Goal: Task Accomplishment & Management: Complete application form

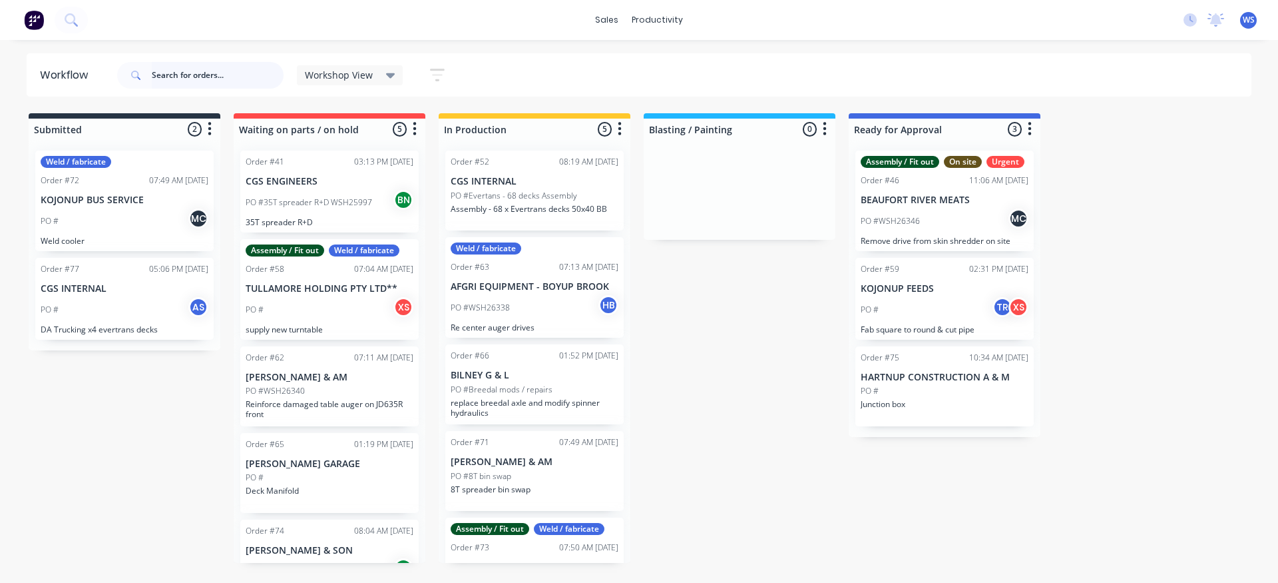
click at [214, 77] on input "text" at bounding box center [218, 75] width 132 height 27
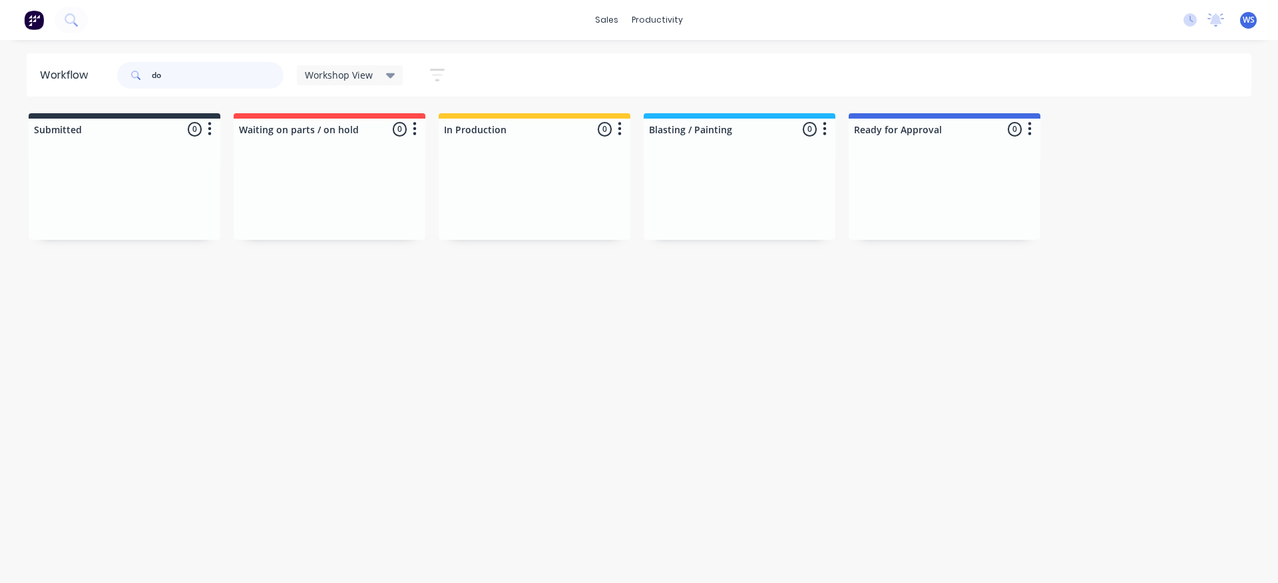
type input "d"
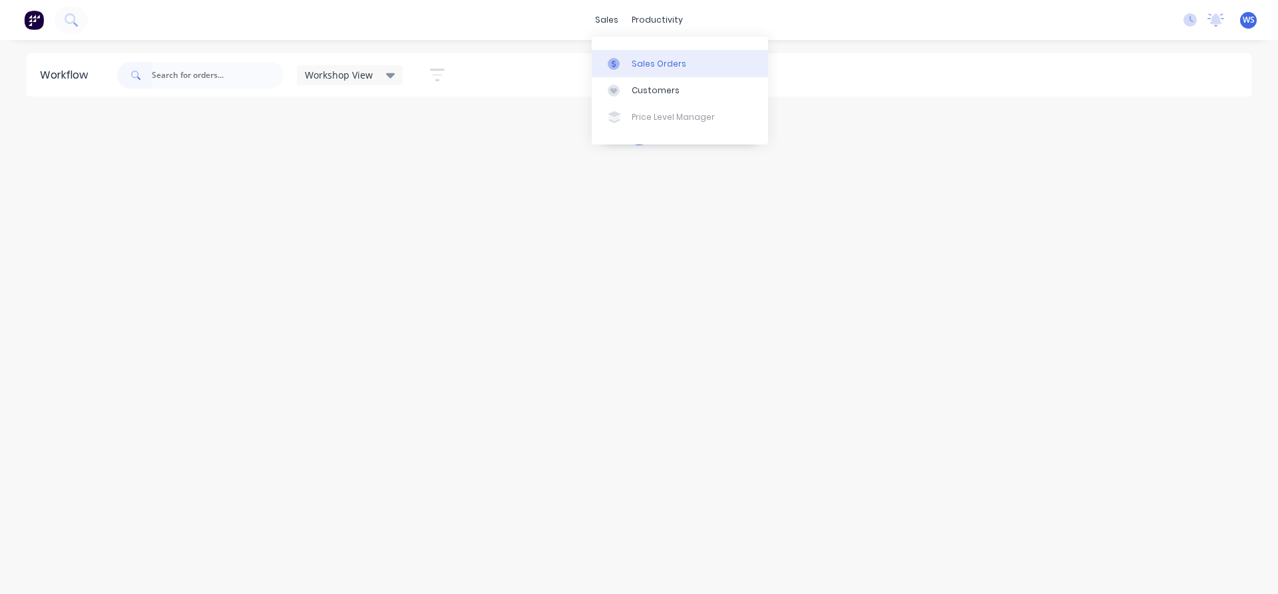
click at [652, 64] on div "Sales Orders" at bounding box center [659, 64] width 55 height 12
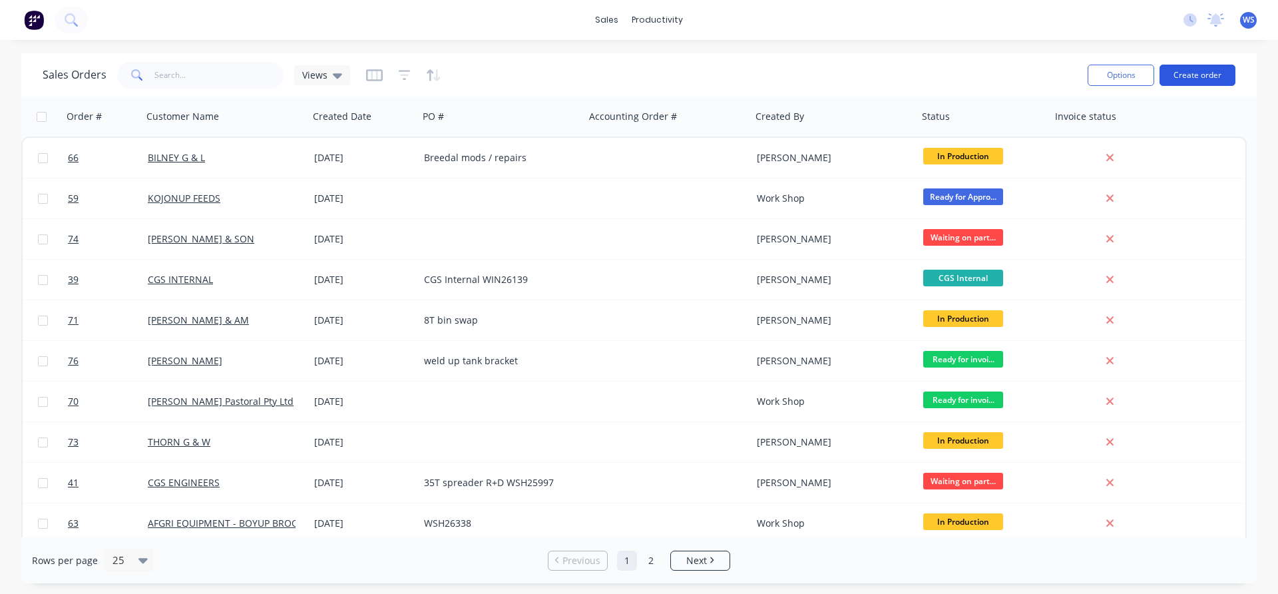
click at [1220, 83] on button "Create order" at bounding box center [1198, 75] width 76 height 21
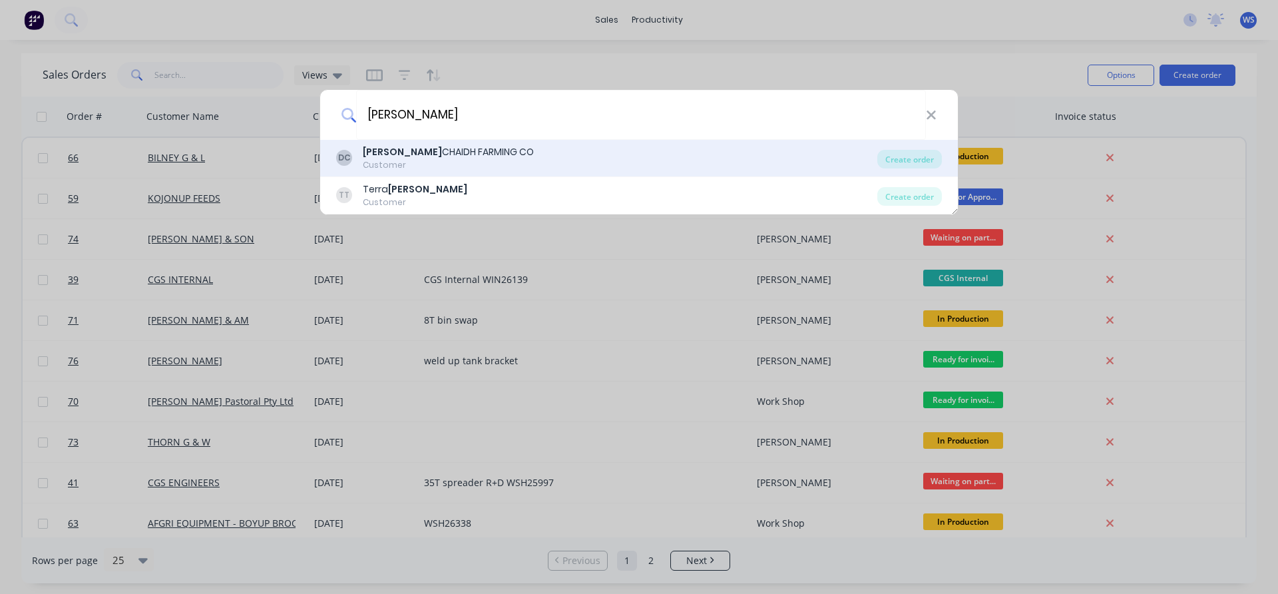
type input "[PERSON_NAME]"
click at [465, 166] on div "Customer" at bounding box center [448, 165] width 171 height 12
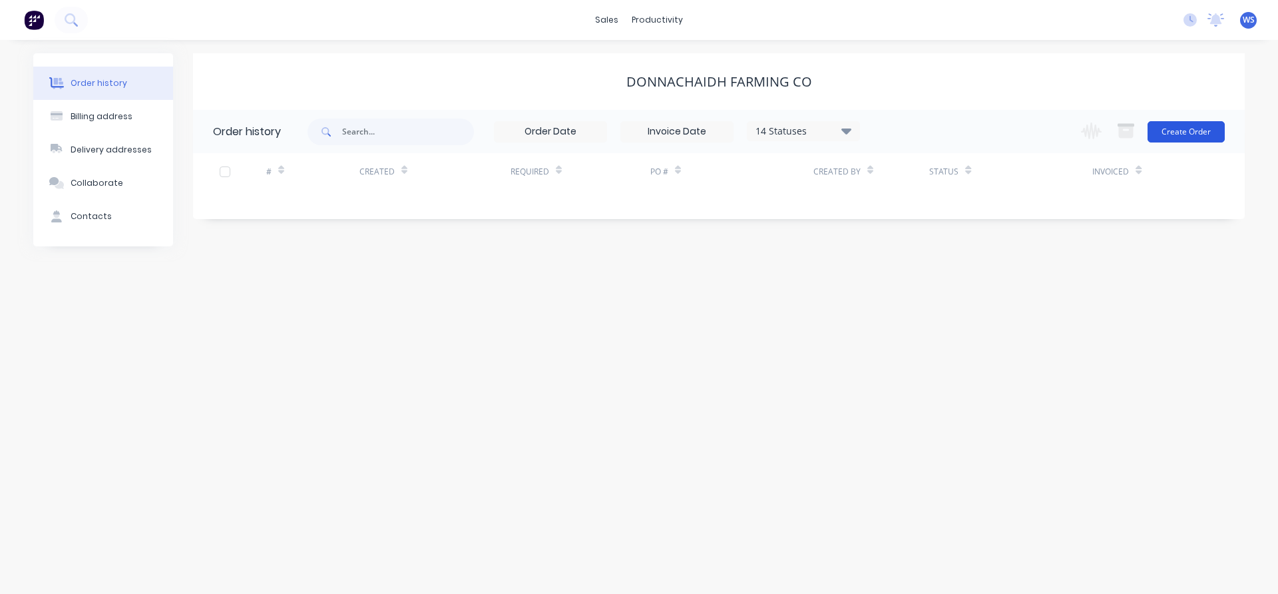
click at [1179, 133] on button "Create Order" at bounding box center [1186, 131] width 77 height 21
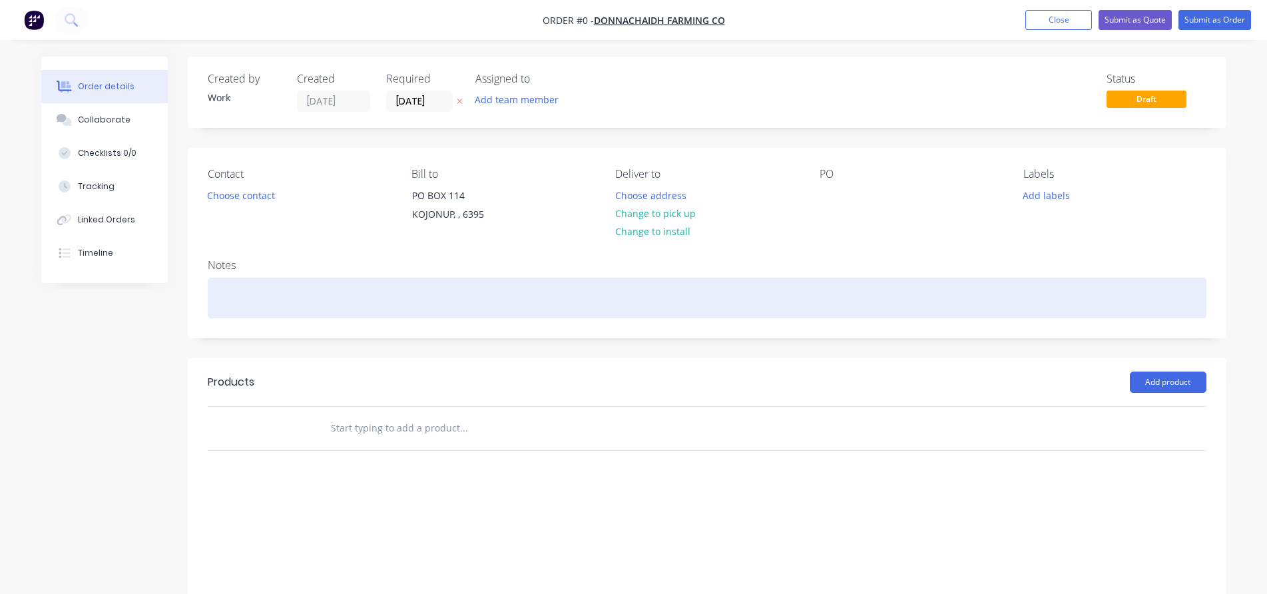
click at [372, 291] on div at bounding box center [707, 298] width 999 height 41
click at [361, 293] on div "Press old bushes out and press New bushes in" at bounding box center [707, 298] width 999 height 41
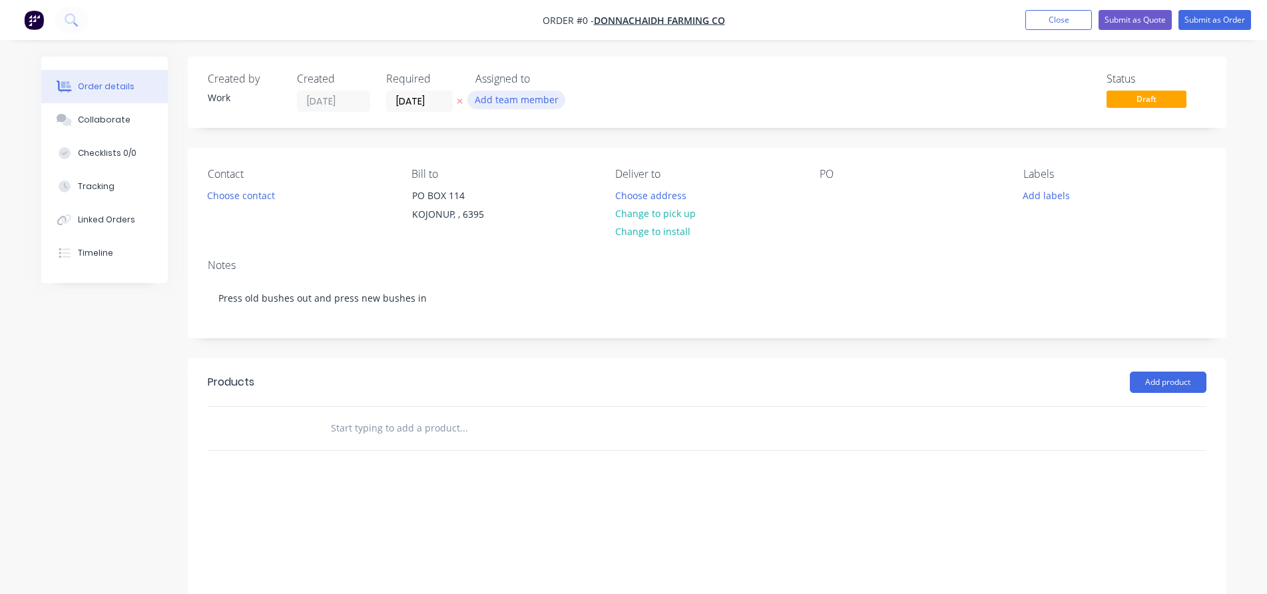
click at [558, 99] on div "Order details Collaborate Checklists 0/0 Tracking Linked Orders Timeline Order …" at bounding box center [634, 372] width 1212 height 631
click at [523, 107] on button "Add team member" at bounding box center [516, 100] width 98 height 18
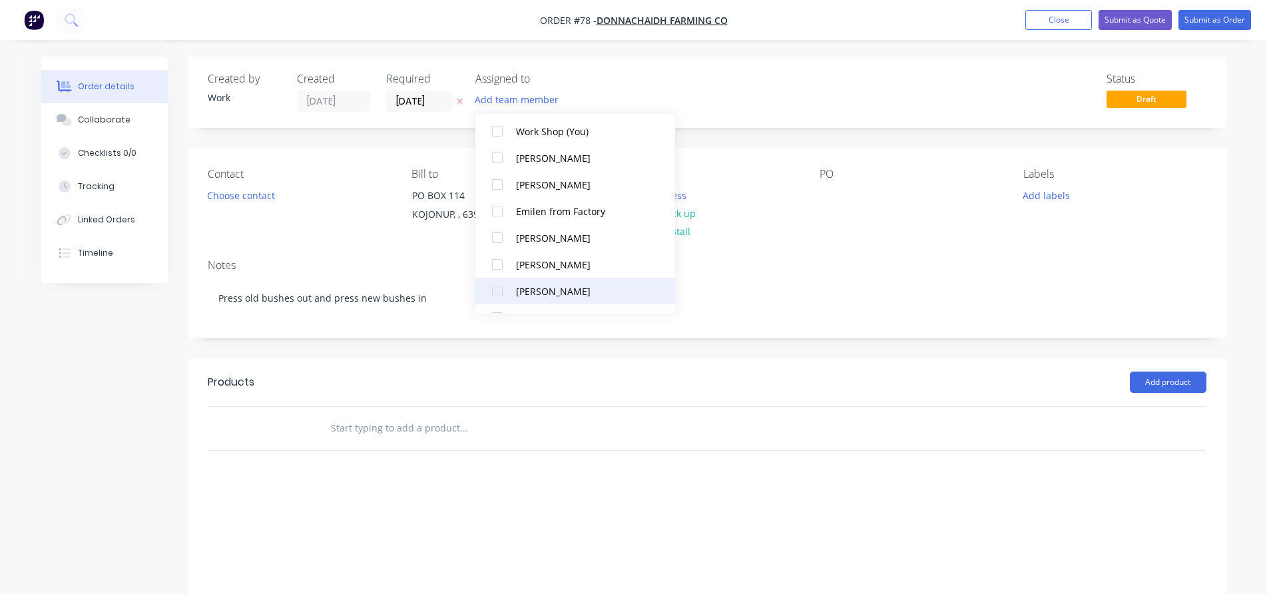
scroll to position [67, 0]
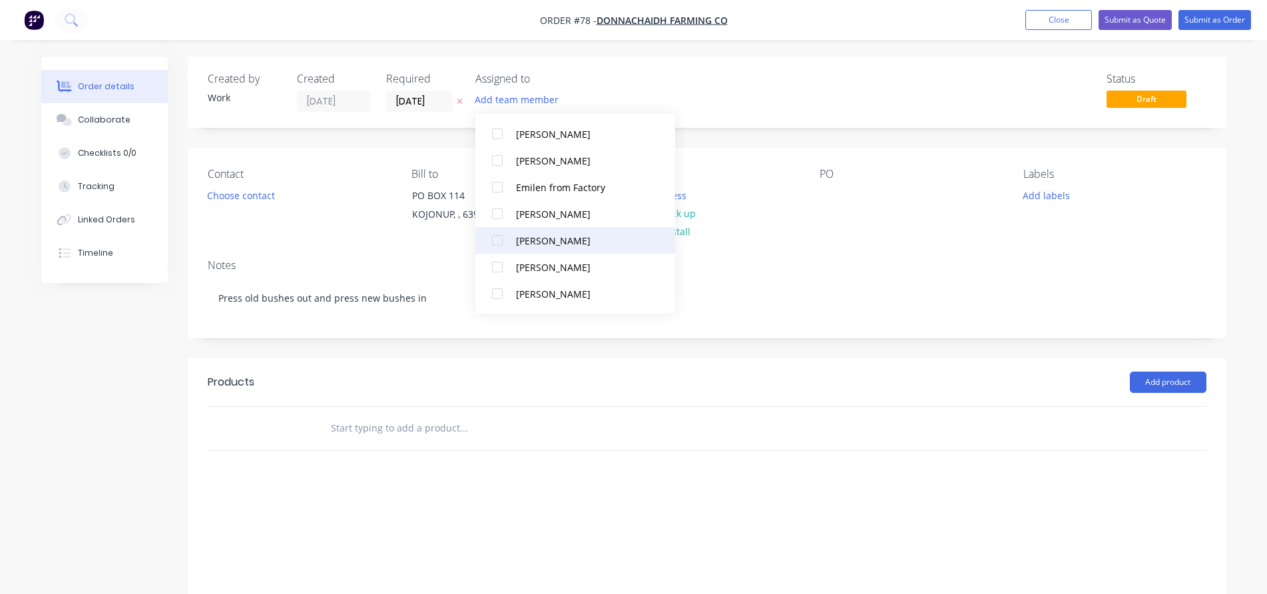
click at [501, 244] on div at bounding box center [497, 240] width 27 height 27
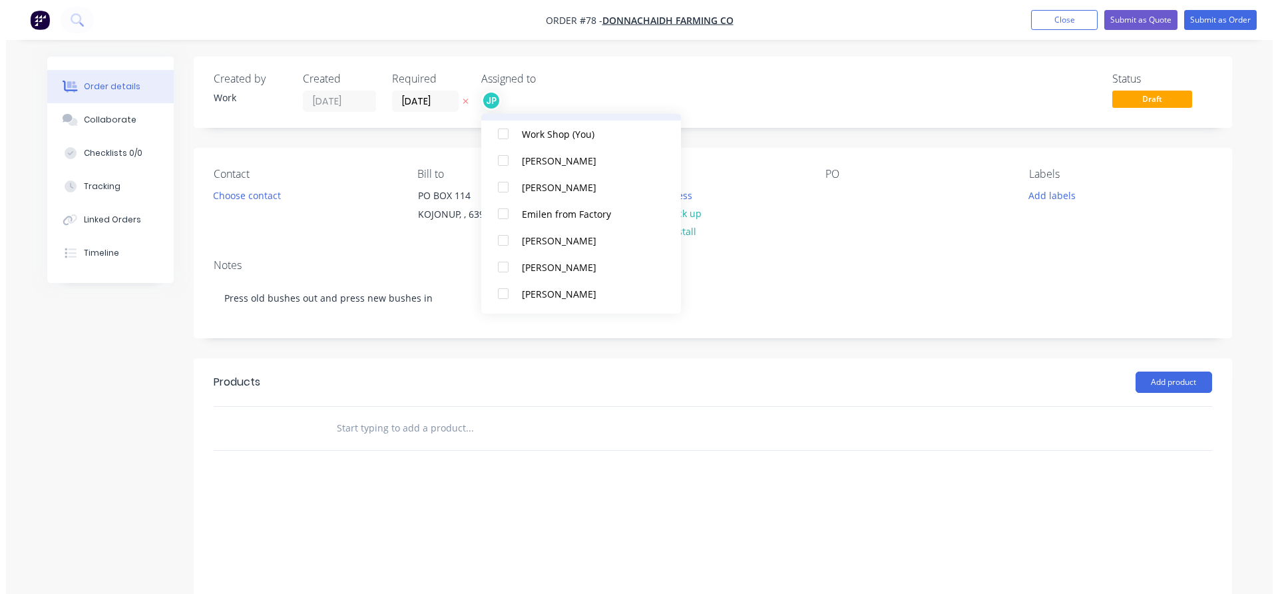
scroll to position [0, 0]
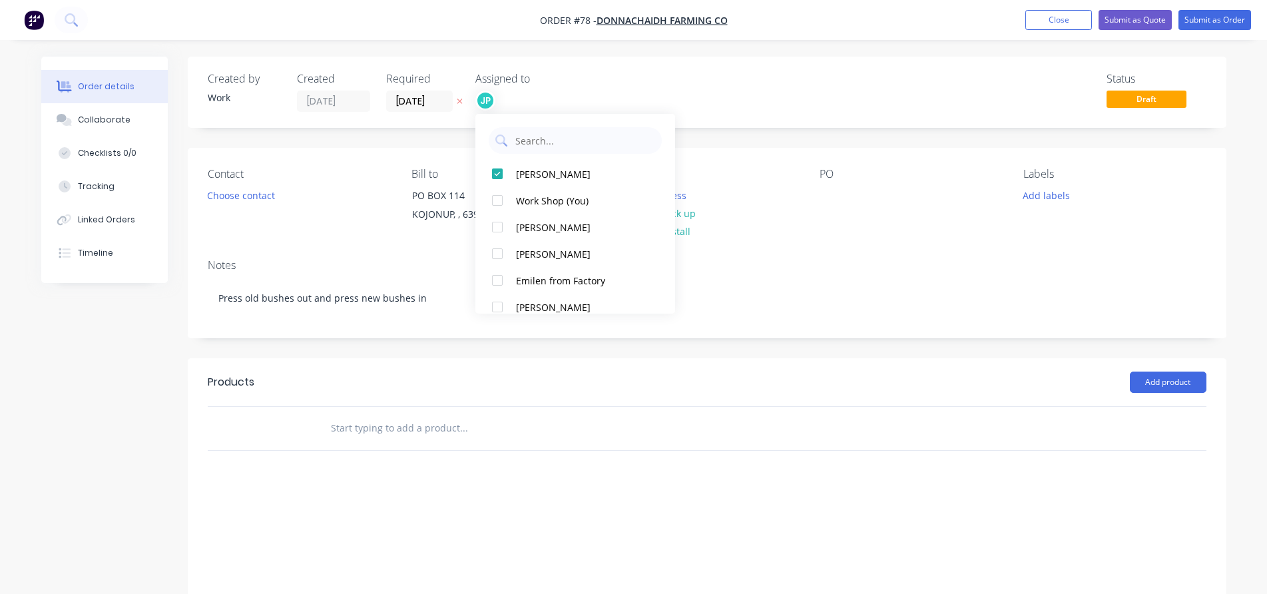
click at [730, 350] on div "Created by Work Created [DATE] Required [DATE] Assigned to JP Status Draft Cont…" at bounding box center [707, 362] width 1039 height 611
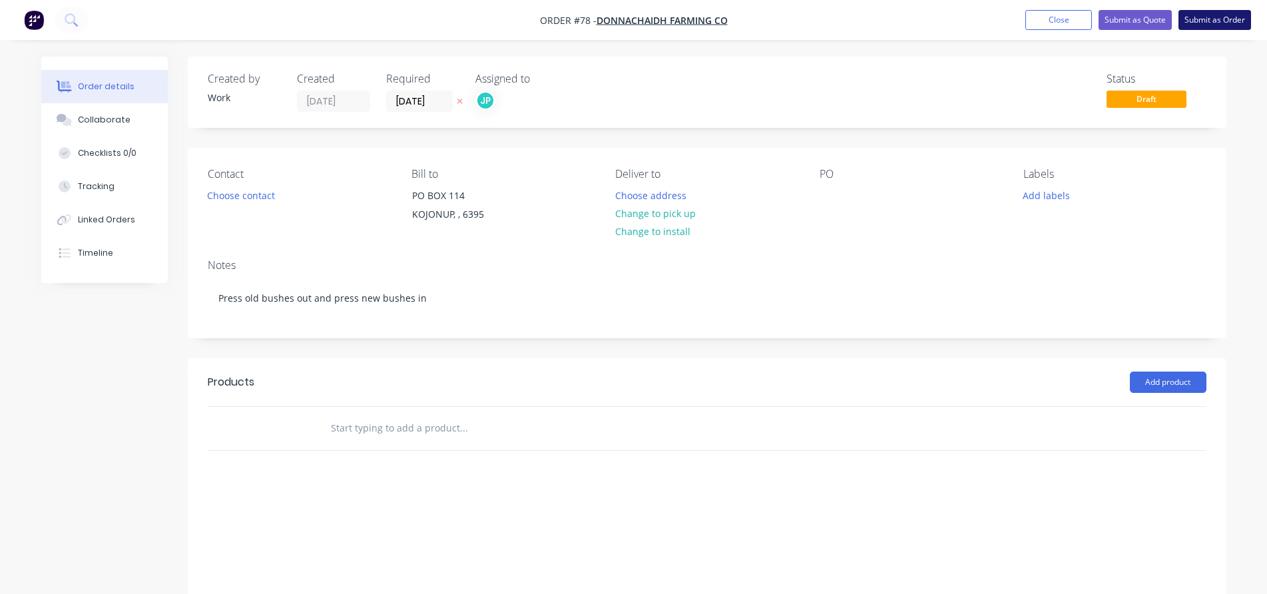
click at [1214, 19] on button "Submit as Order" at bounding box center [1214, 20] width 73 height 20
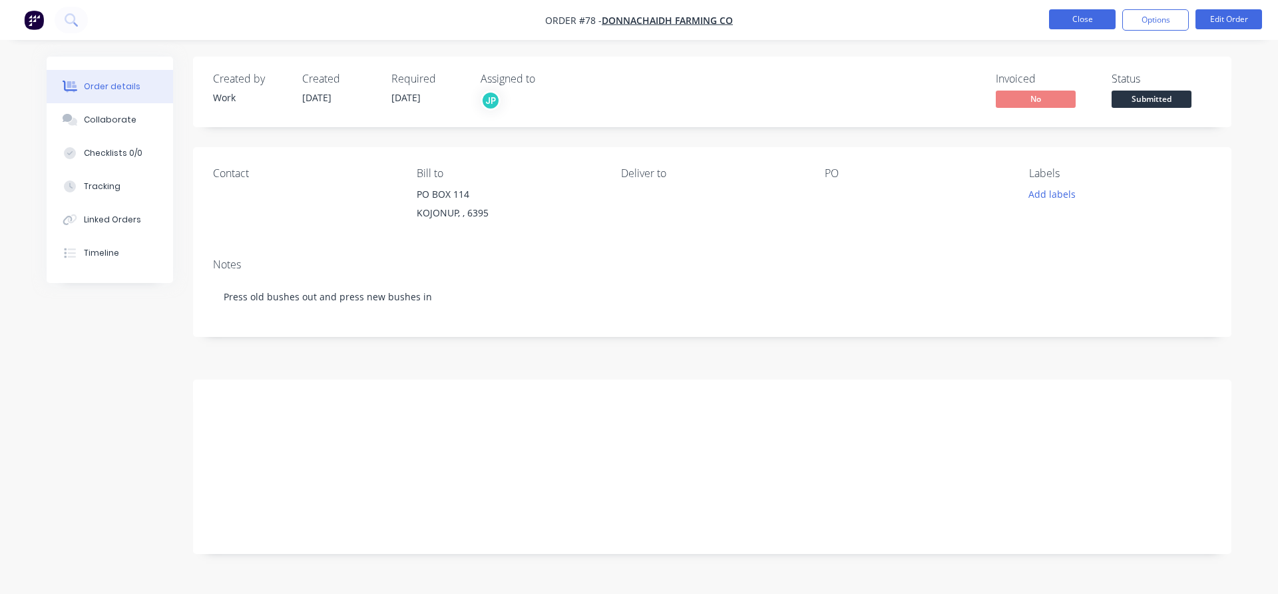
click at [1066, 19] on button "Close" at bounding box center [1082, 19] width 67 height 20
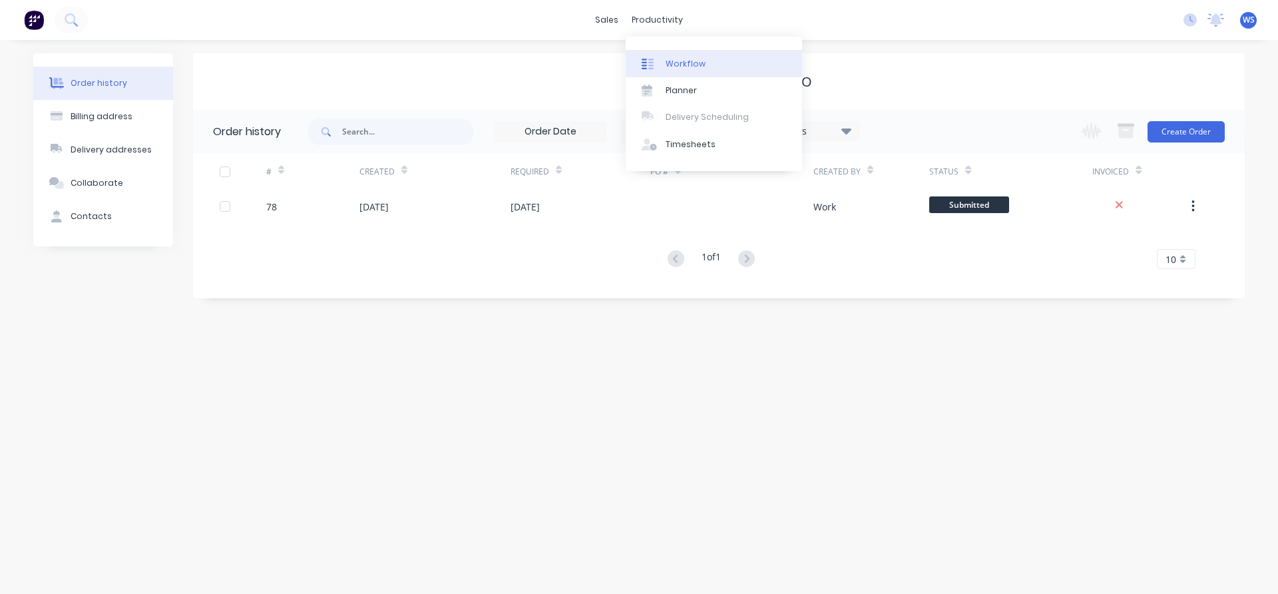
click at [673, 59] on div "Workflow" at bounding box center [686, 64] width 40 height 12
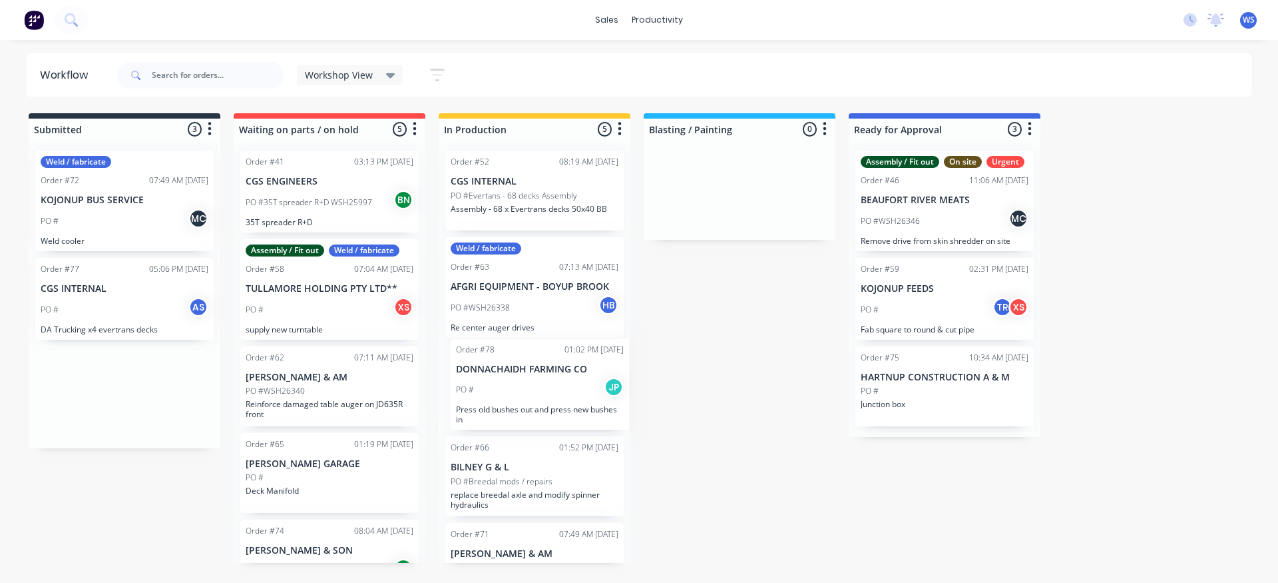
drag, startPoint x: 157, startPoint y: 371, endPoint x: 577, endPoint y: 363, distance: 420.1
click at [577, 363] on div "Submitted 3 Sort By Created date Required date Order number Customer name Most …" at bounding box center [907, 337] width 1834 height 449
click at [35, 19] on img at bounding box center [34, 20] width 20 height 20
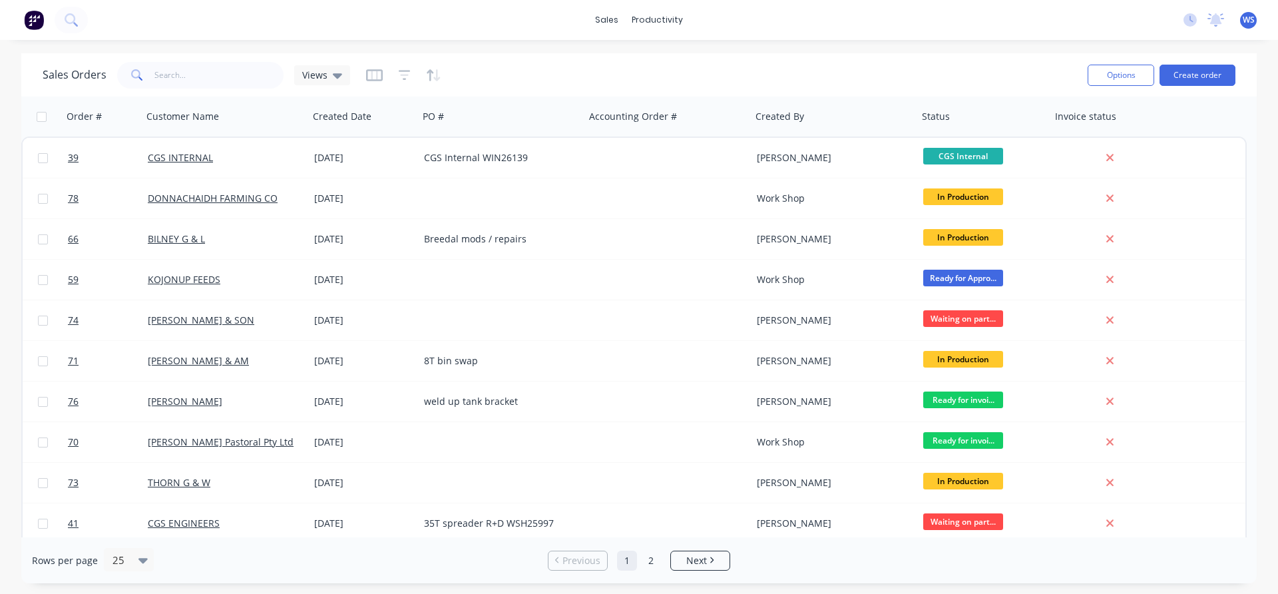
click at [34, 16] on img at bounding box center [34, 20] width 20 height 20
click at [35, 17] on img at bounding box center [34, 20] width 20 height 20
click at [403, 74] on icon "button" at bounding box center [405, 75] width 12 height 13
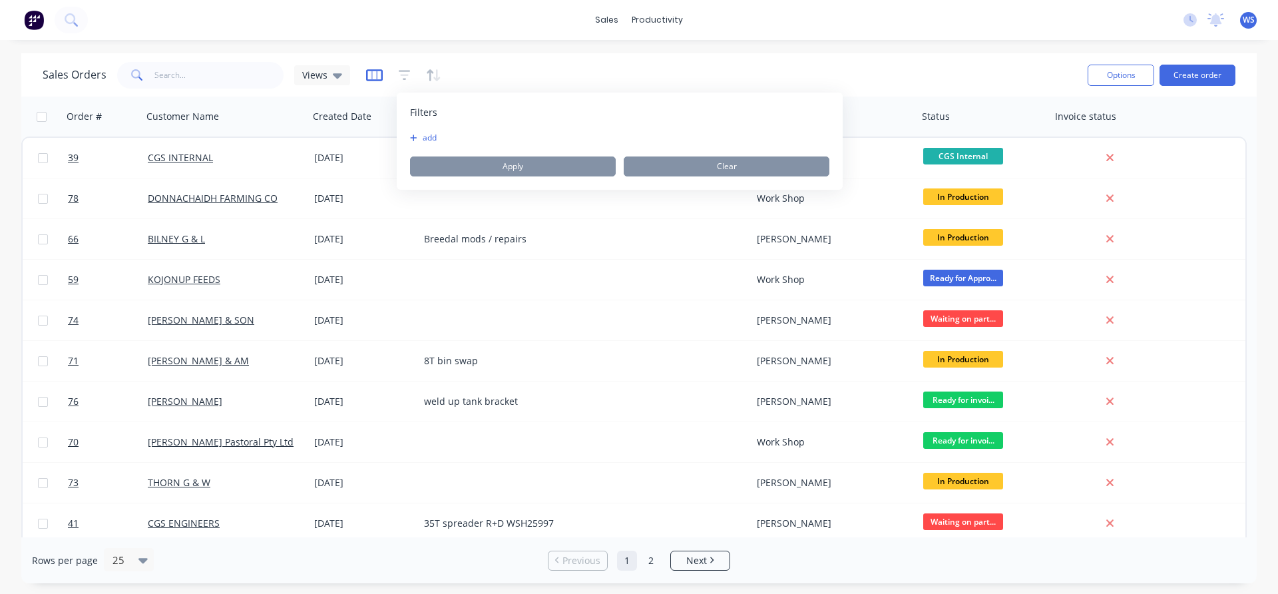
click at [366, 75] on icon "button" at bounding box center [374, 75] width 17 height 13
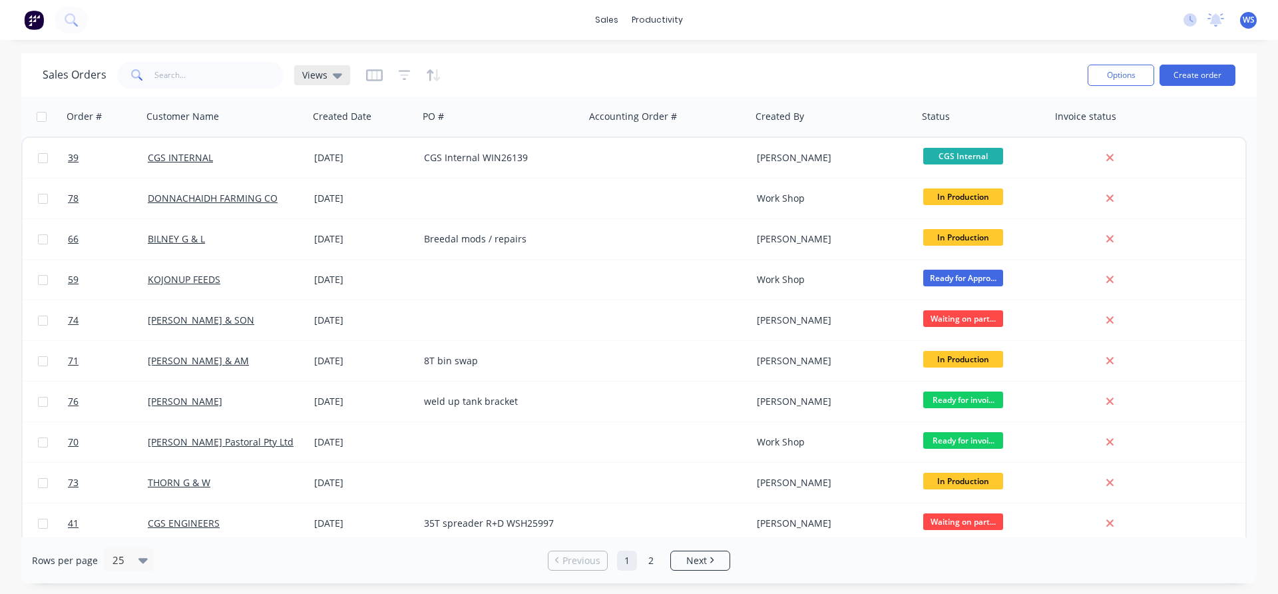
click at [317, 74] on span "Views" at bounding box center [314, 75] width 25 height 14
click at [216, 67] on input "text" at bounding box center [219, 75] width 130 height 27
click at [373, 75] on icon "button" at bounding box center [374, 75] width 17 height 13
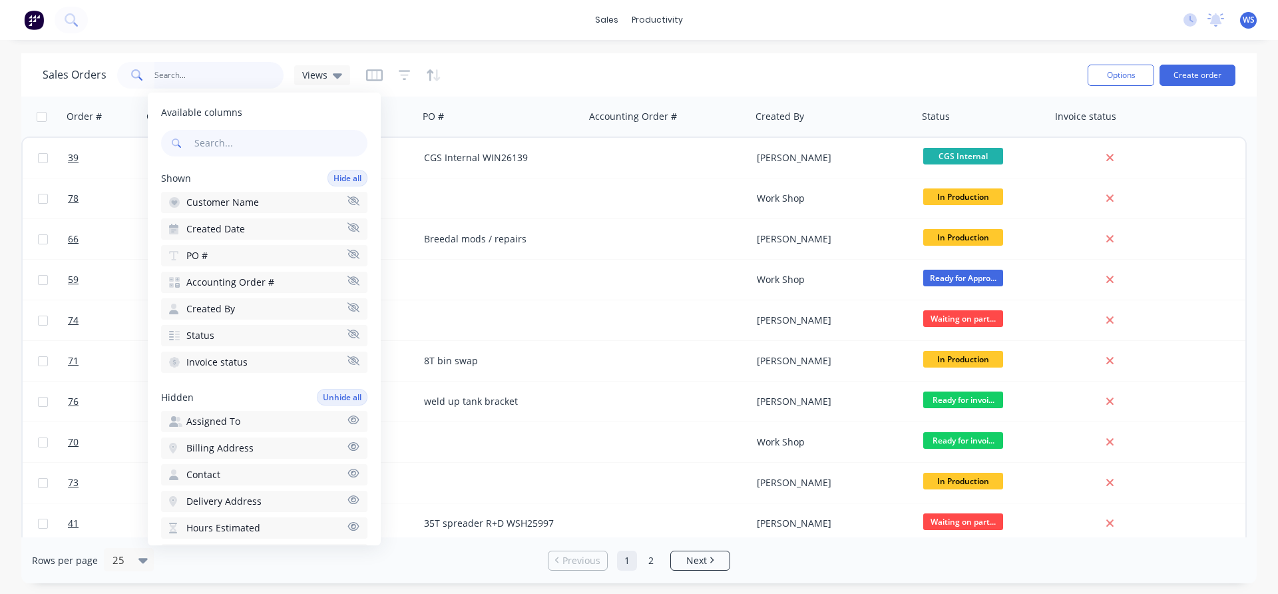
click at [219, 70] on input "text" at bounding box center [219, 75] width 130 height 27
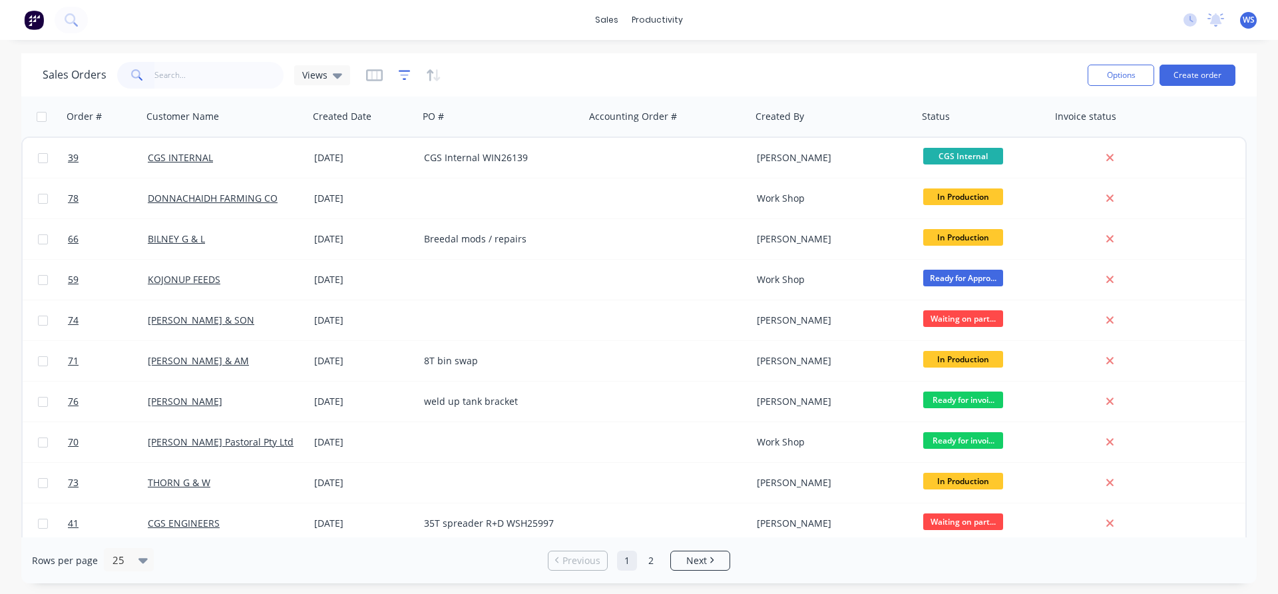
click at [399, 78] on icon "button" at bounding box center [405, 75] width 12 height 13
click at [248, 73] on input "text" at bounding box center [219, 75] width 130 height 27
click at [433, 77] on icon "button" at bounding box center [436, 75] width 7 height 12
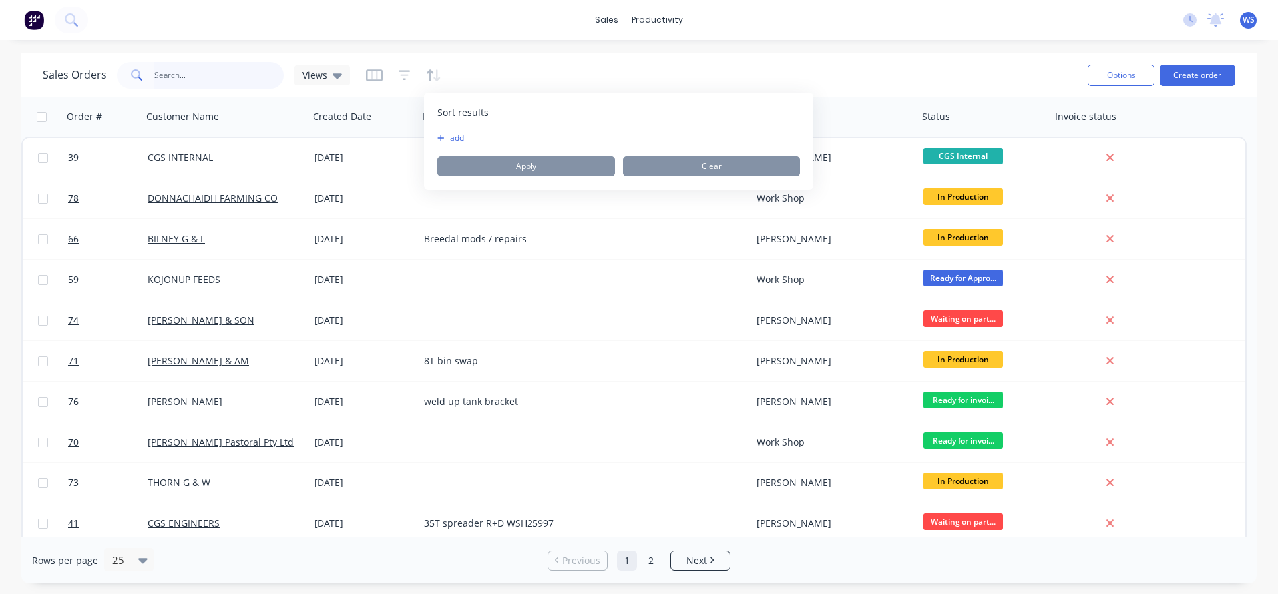
click at [243, 77] on input "text" at bounding box center [219, 75] width 130 height 27
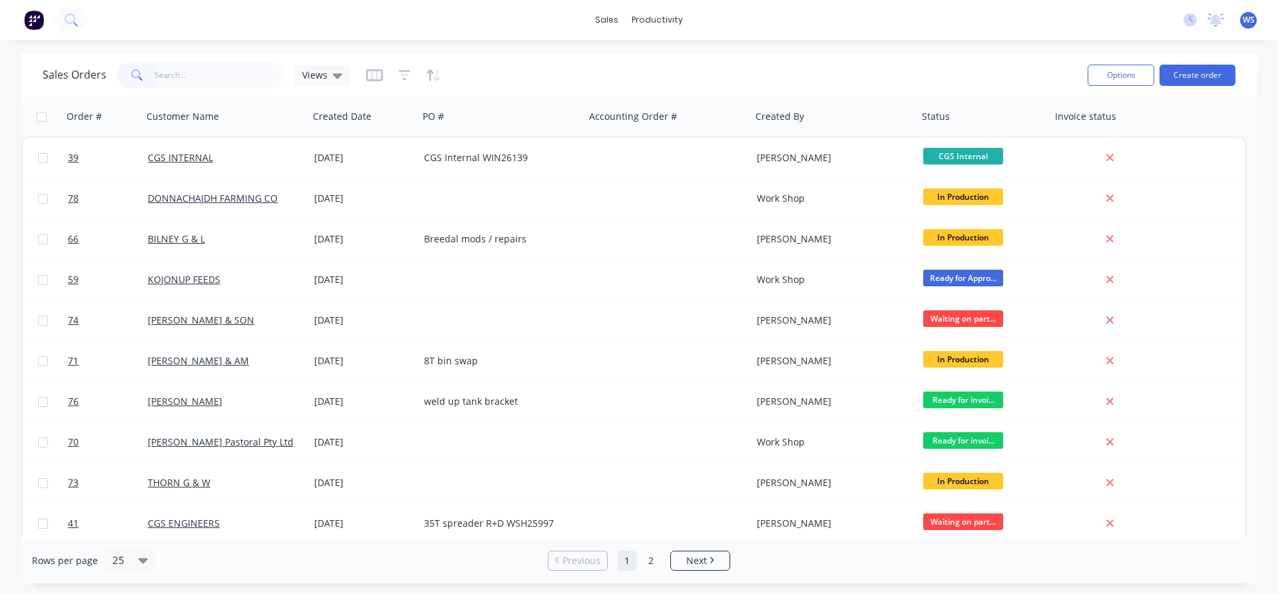
click at [37, 17] on img at bounding box center [34, 20] width 20 height 20
click at [693, 559] on span "Next" at bounding box center [696, 560] width 21 height 13
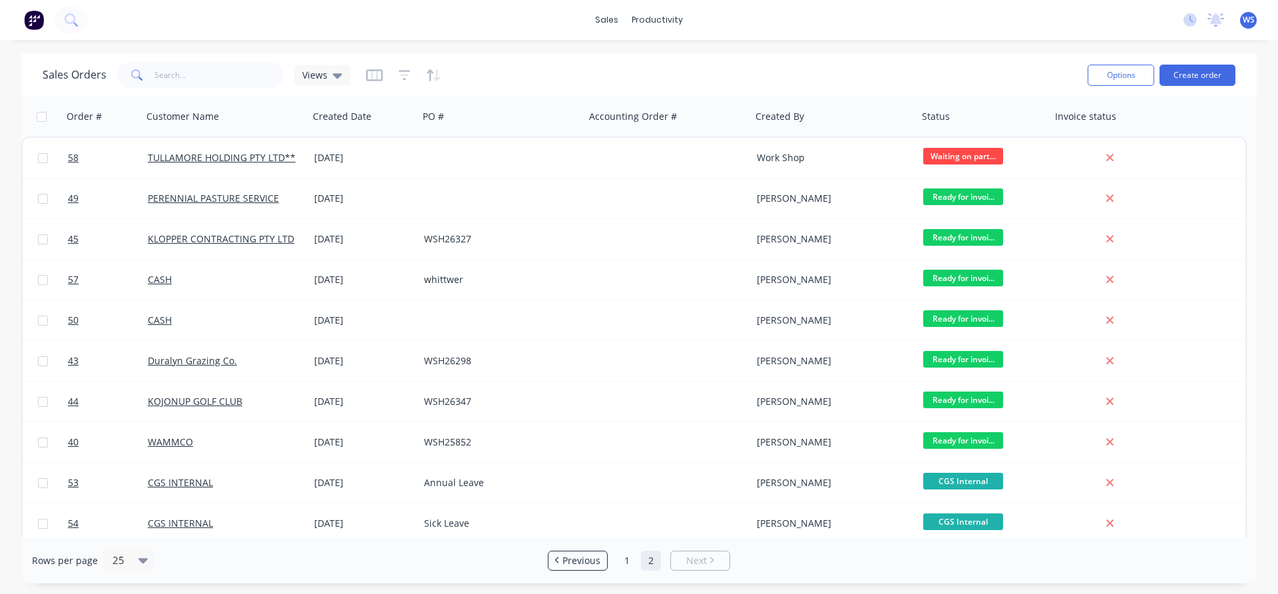
click at [710, 561] on icon "Next page" at bounding box center [712, 560] width 4 height 7
click at [708, 565] on link "Next" at bounding box center [700, 560] width 59 height 13
click at [570, 559] on span "Previous" at bounding box center [582, 560] width 38 height 13
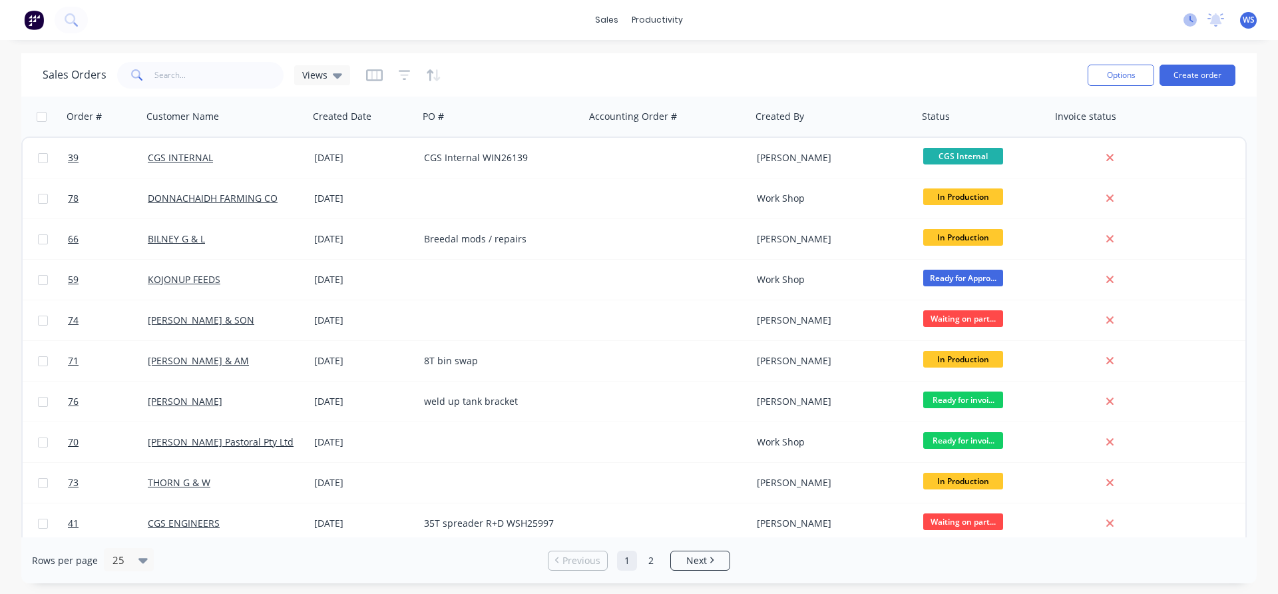
click at [1186, 17] on icon at bounding box center [1190, 19] width 13 height 13
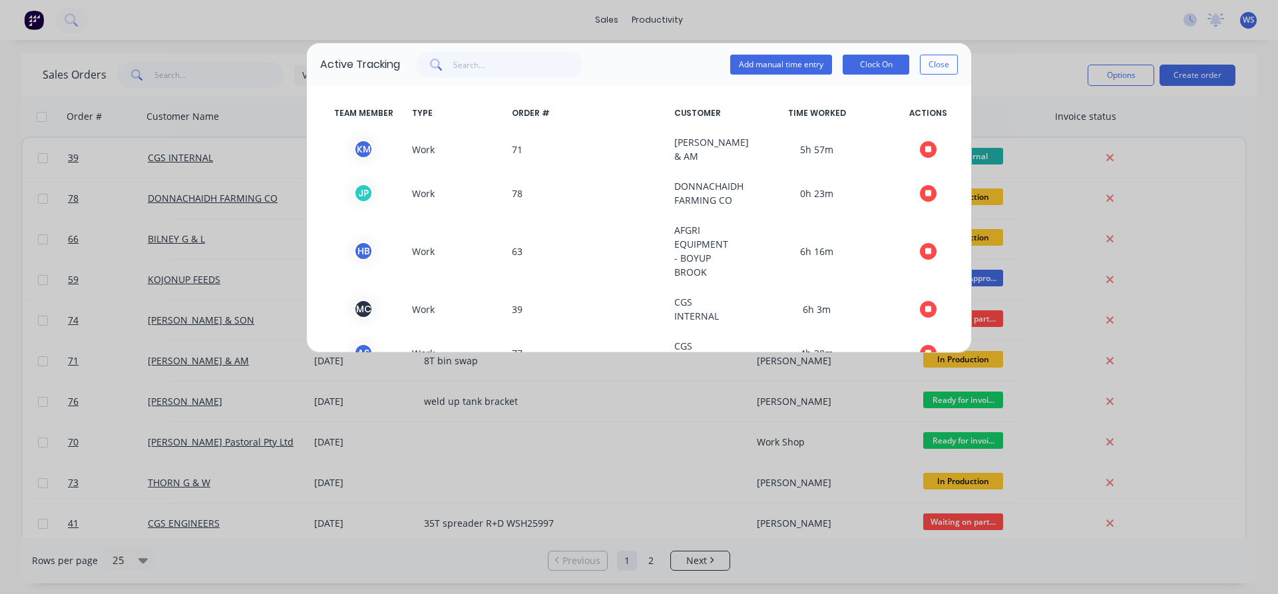
click at [939, 64] on button "Close" at bounding box center [939, 65] width 38 height 20
